Goal: Transaction & Acquisition: Purchase product/service

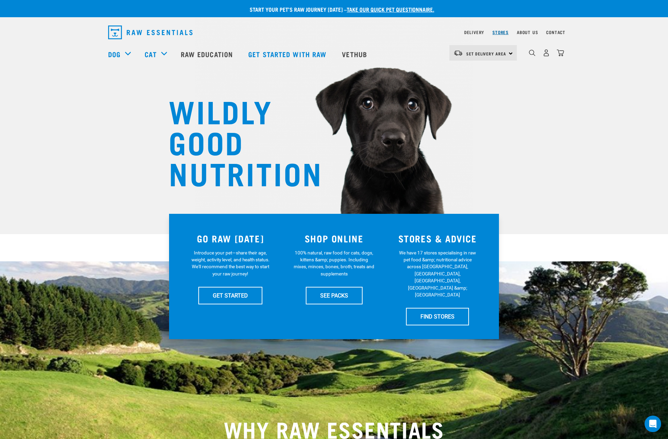
click at [499, 31] on link "Stores" at bounding box center [500, 32] width 16 height 2
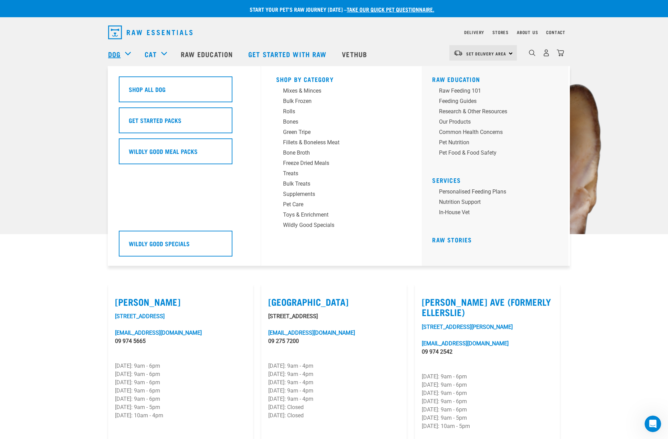
click at [114, 55] on link "Dog" at bounding box center [114, 54] width 12 height 10
click at [137, 87] on h5 "Shop All Dog" at bounding box center [147, 89] width 37 height 9
